Goal: Navigation & Orientation: Find specific page/section

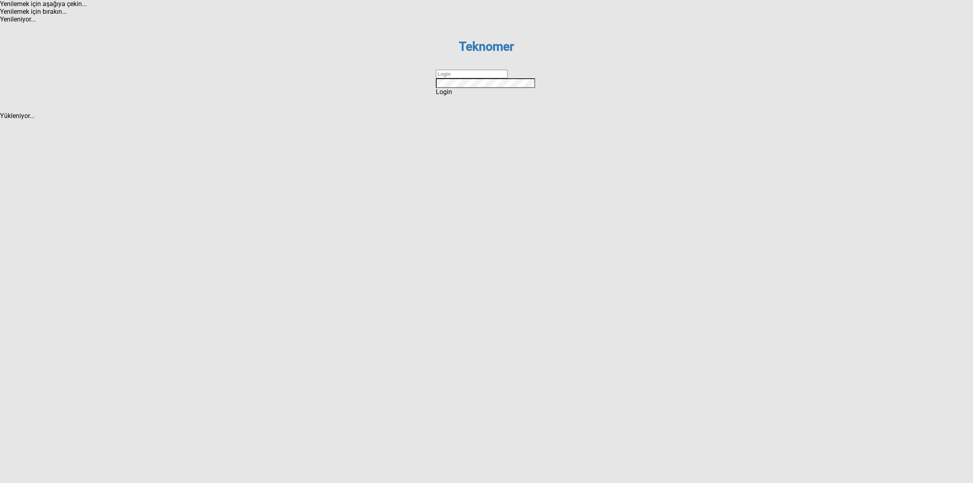
click at [461, 78] on input "text" at bounding box center [472, 74] width 72 height 9
type input "DİZEM"
click at [499, 96] on div "Login" at bounding box center [486, 92] width 101 height 8
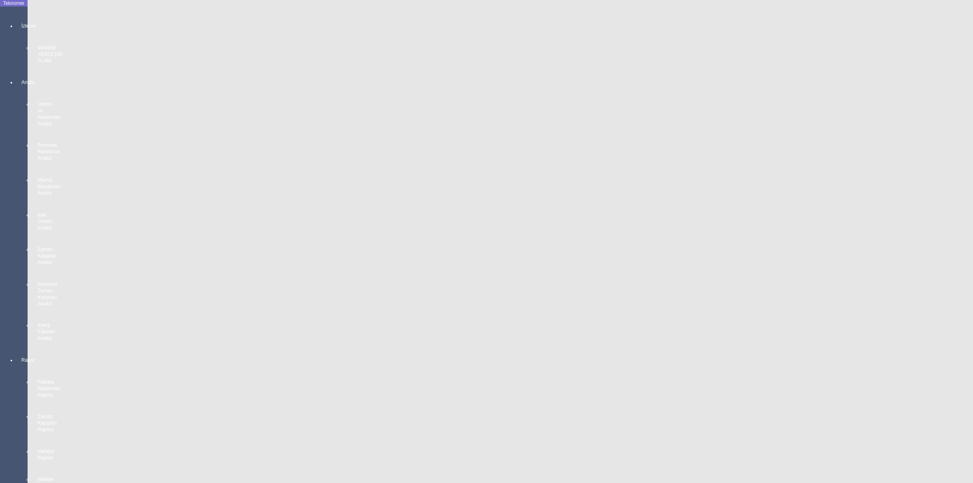
click at [16, 22] on div "İzleme MAKİNE YERLEŞİM PLANI" at bounding box center [21, 39] width 11 height 56
click at [51, 20] on div "MAKİNE YERLEŞİM PLANI" at bounding box center [522, 21] width 956 height 8
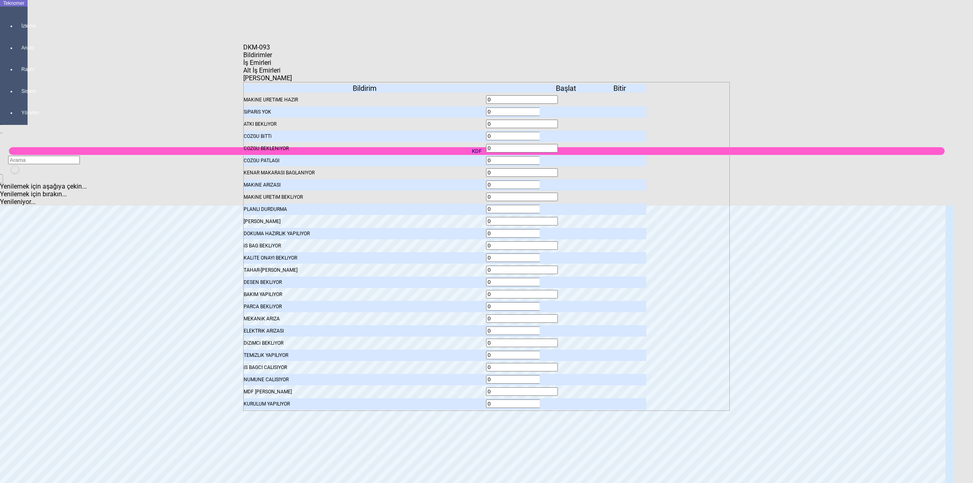
click at [567, 109] on icon at bounding box center [567, 112] width 0 height 6
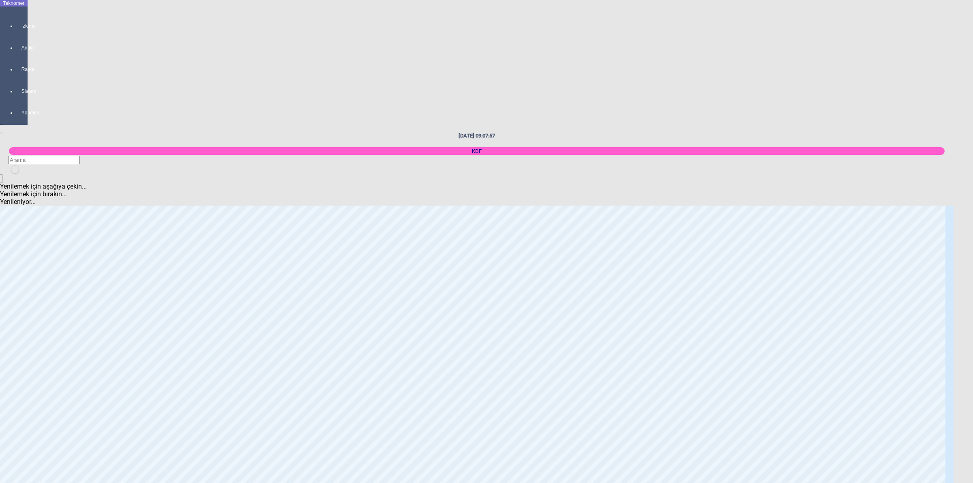
scroll to position [507, 0]
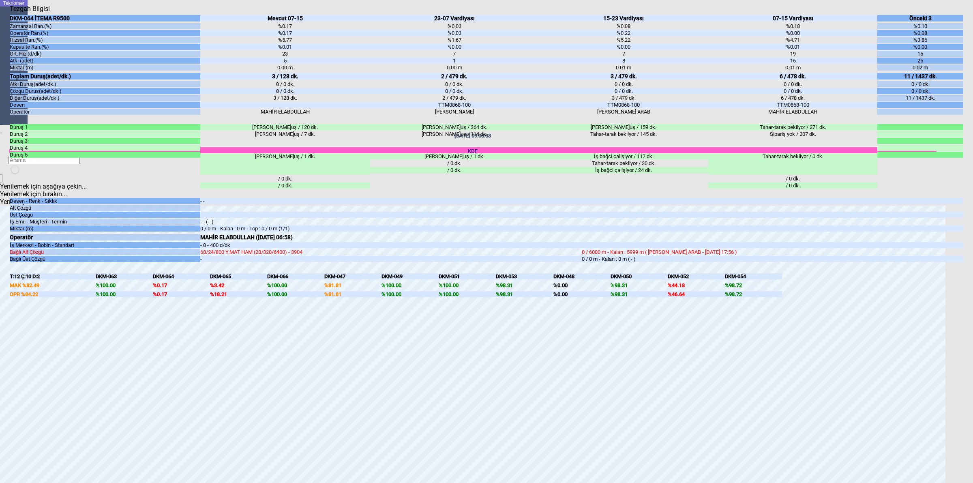
click at [953, 246] on div at bounding box center [771, 245] width 381 height 6
click at [962, 248] on div "Tezgah Bilgisi DKM-064 İTEMA R9500 Zamansal Ran.(%) Operatör Ran.(%) Hızsal Ran…" at bounding box center [486, 241] width 953 height 473
click at [972, 250] on body "Teknomer İzleme Analiz Rapor Sistem Yönetim [DATE] 09:08:04 KDF Yenilemek için …" at bounding box center [486, 241] width 973 height 483
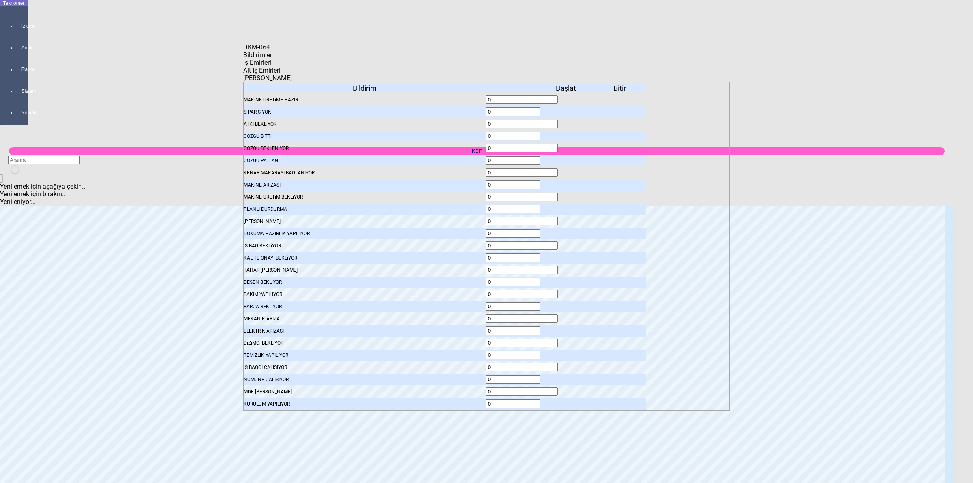
click at [355, 66] on div "İş Emirleri" at bounding box center [486, 63] width 486 height 8
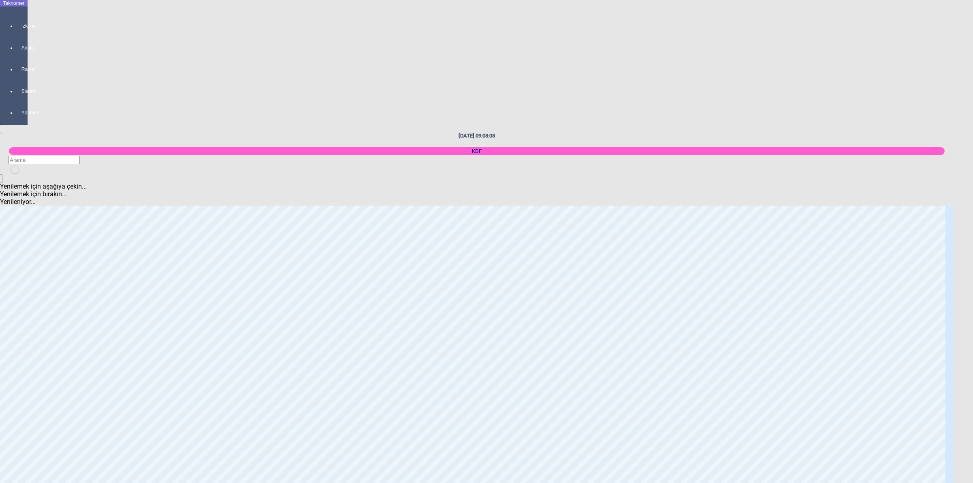
click at [799, 118] on body "Teknomer İzleme Analiz Rapor Sistem Yönetim [DATE] 09:08:08 KDF Yenilemek için …" at bounding box center [486, 241] width 973 height 483
